Goal: Find specific page/section: Find specific page/section

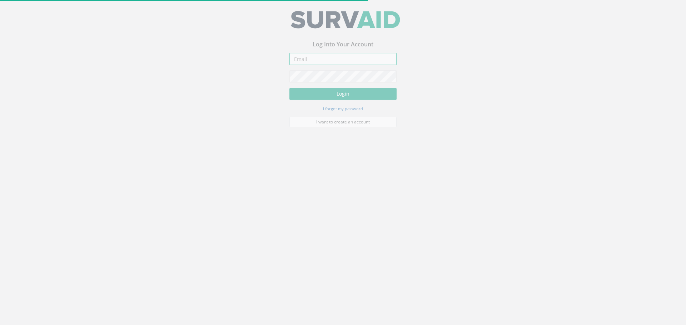
type input "[EMAIL_ADDRESS][DOMAIN_NAME]"
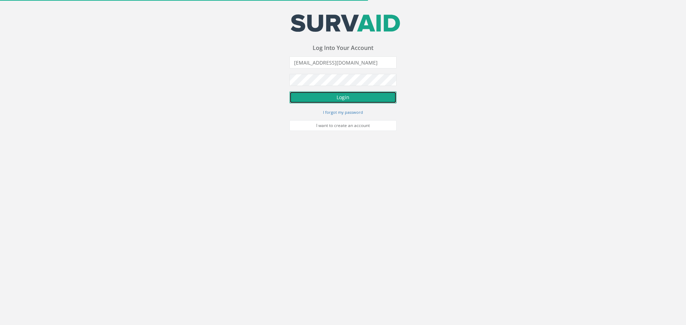
click at [319, 95] on button "Login" at bounding box center [342, 97] width 107 height 12
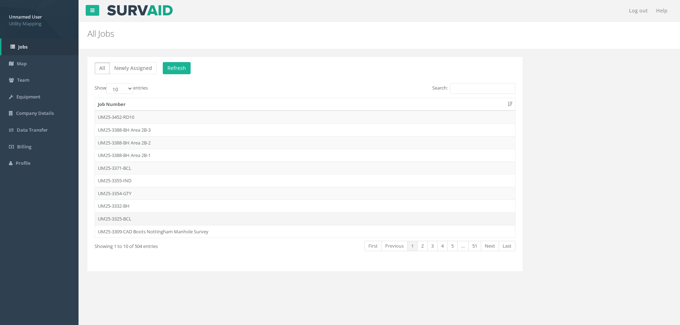
click at [148, 216] on td "UM25-3325-BCL" at bounding box center [305, 219] width 420 height 13
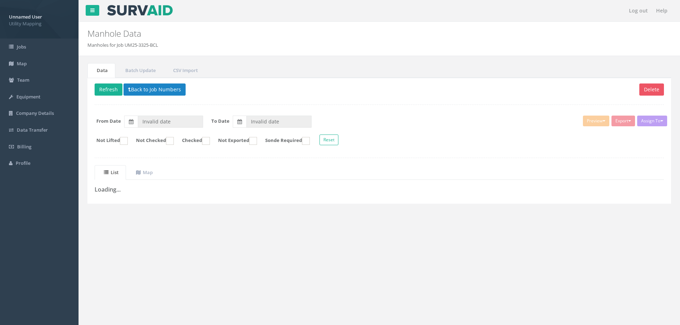
type input "[DATE]"
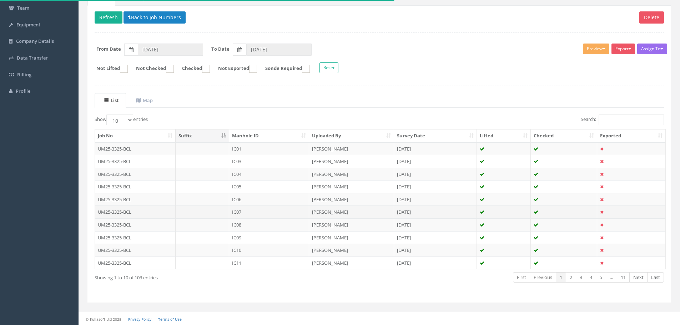
scroll to position [73, 0]
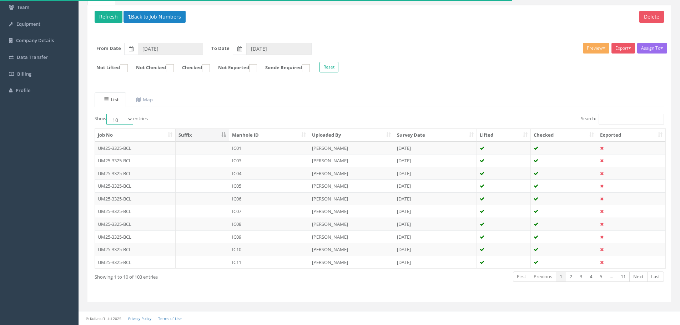
click at [126, 122] on select "10 25 50 100" at bounding box center [119, 119] width 27 height 11
select select "100"
click at [108, 114] on select "10 25 50 100" at bounding box center [119, 119] width 27 height 11
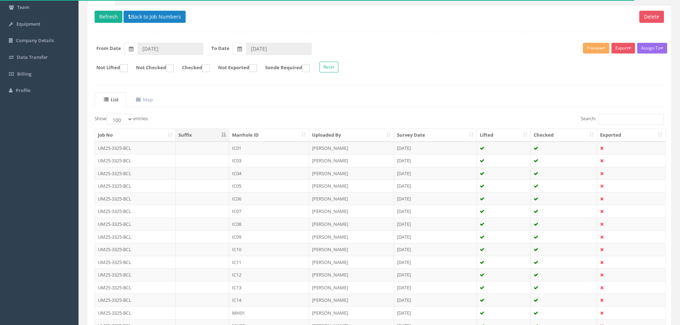
click at [257, 131] on th "Manhole ID" at bounding box center [269, 135] width 80 height 13
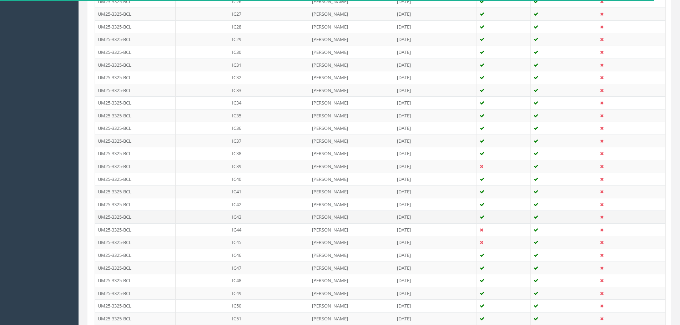
scroll to position [752, 0]
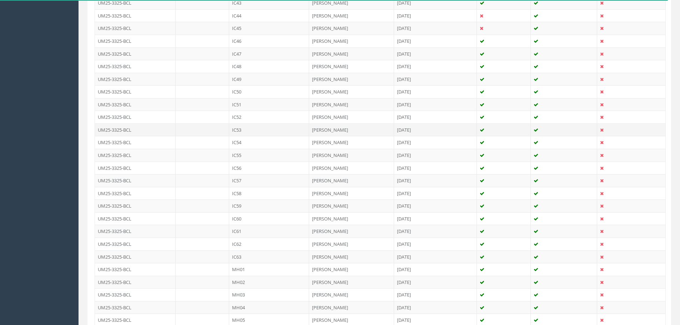
click at [245, 124] on td "IC53" at bounding box center [269, 130] width 80 height 13
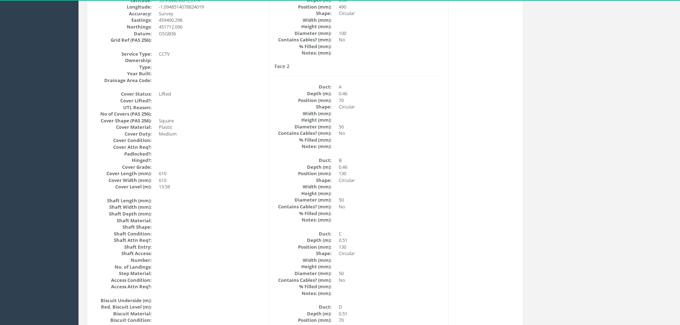
scroll to position [133, 0]
